Goal: Task Accomplishment & Management: Complete application form

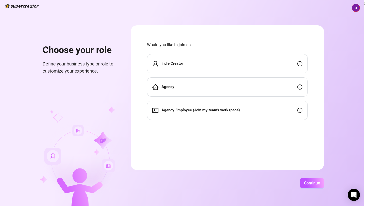
click at [212, 66] on div "Indie Creator" at bounding box center [227, 63] width 161 height 19
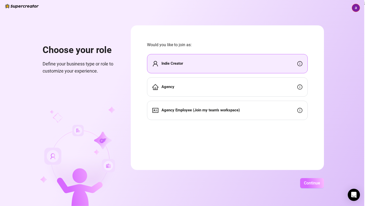
click at [319, 185] on button "Continue" at bounding box center [312, 183] width 24 height 10
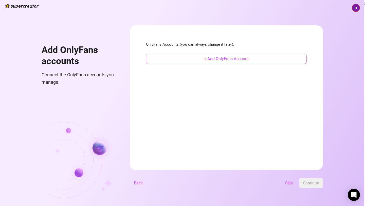
click at [222, 62] on button "+ Add OnlyFans Account" at bounding box center [226, 59] width 161 height 10
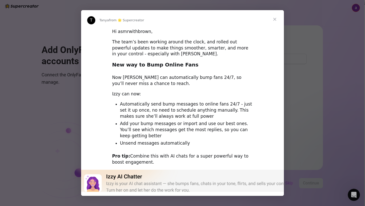
click at [272, 17] on span "Close" at bounding box center [274, 19] width 18 height 18
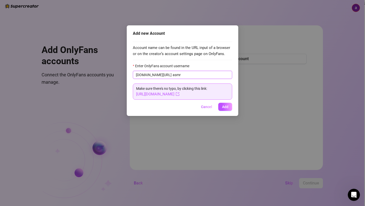
click at [198, 76] on input "asmr" at bounding box center [200, 75] width 56 height 6
type input "asmrbybrown"
click at [223, 108] on span "Add" at bounding box center [225, 107] width 6 height 4
click at [222, 108] on span "Add" at bounding box center [225, 107] width 6 height 4
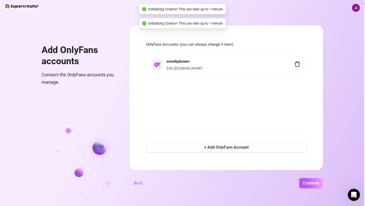
click at [202, 67] on link "[URL][DOMAIN_NAME]" at bounding box center [184, 68] width 36 height 4
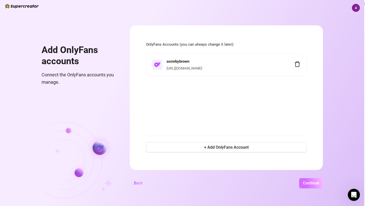
click at [310, 182] on span "Continue" at bounding box center [311, 182] width 16 height 5
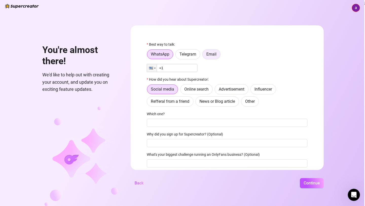
click at [207, 56] on span "Email" at bounding box center [211, 54] width 10 height 5
click at [204, 55] on input "Email" at bounding box center [204, 55] width 0 height 0
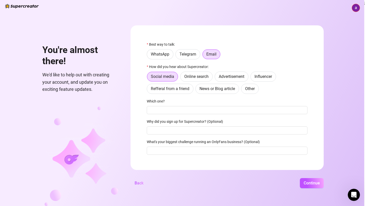
scroll to position [6, 0]
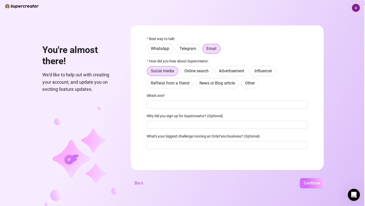
click at [305, 182] on span "Continue" at bounding box center [311, 182] width 16 height 5
